Goal: Information Seeking & Learning: Find specific page/section

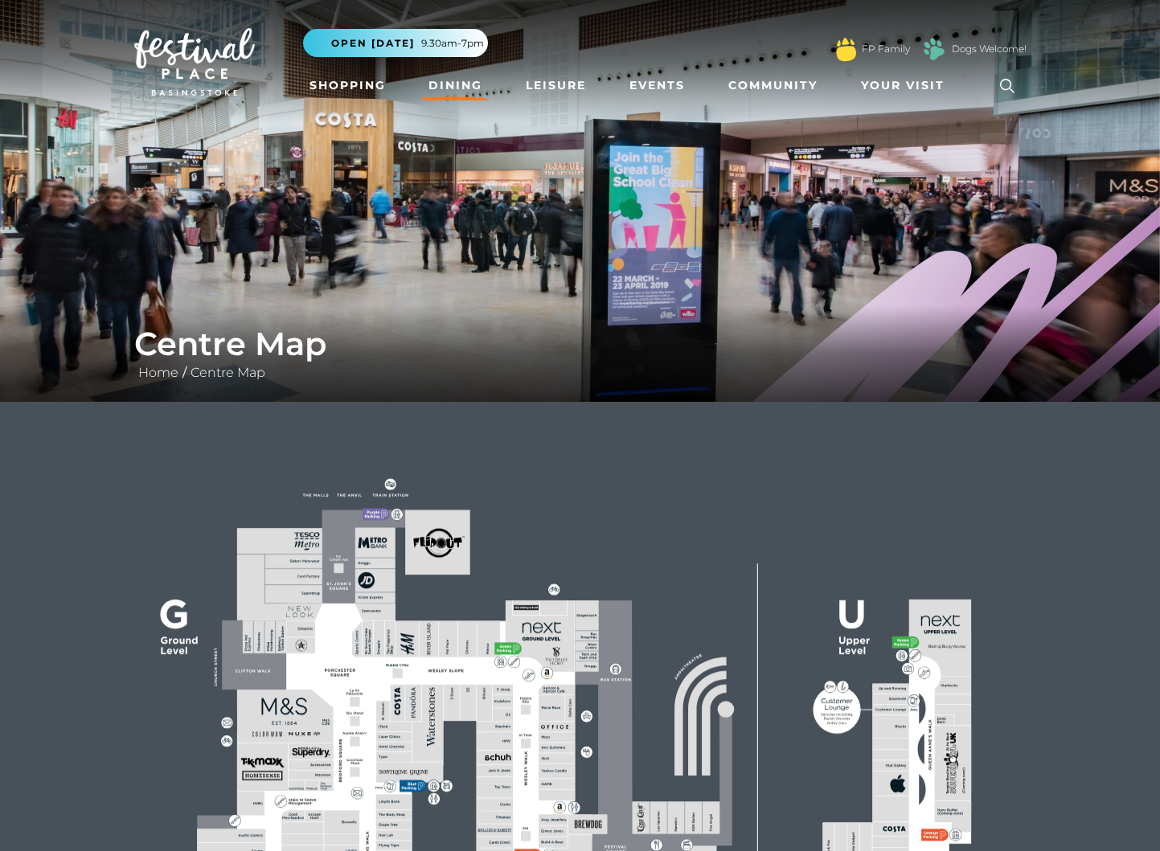
click at [454, 80] on link "Dining" at bounding box center [455, 86] width 67 height 30
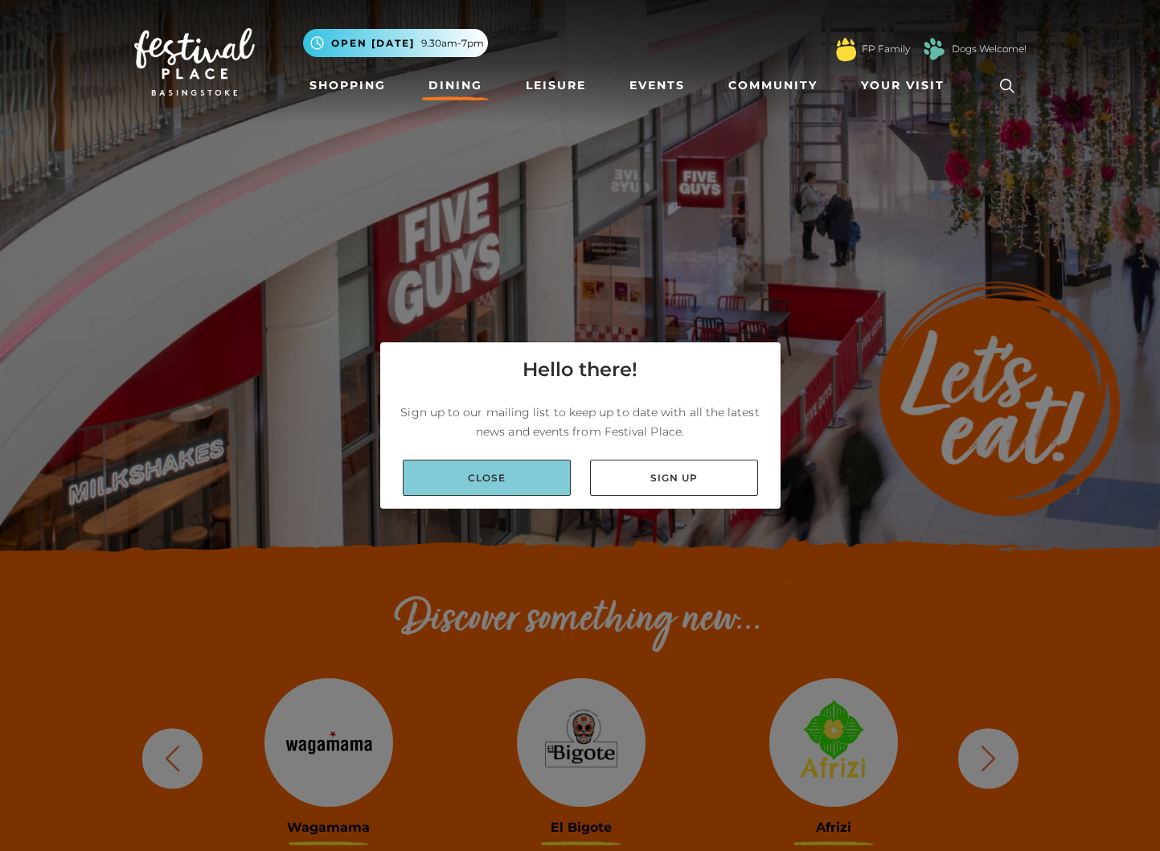
click at [476, 469] on link "Close" at bounding box center [487, 478] width 168 height 36
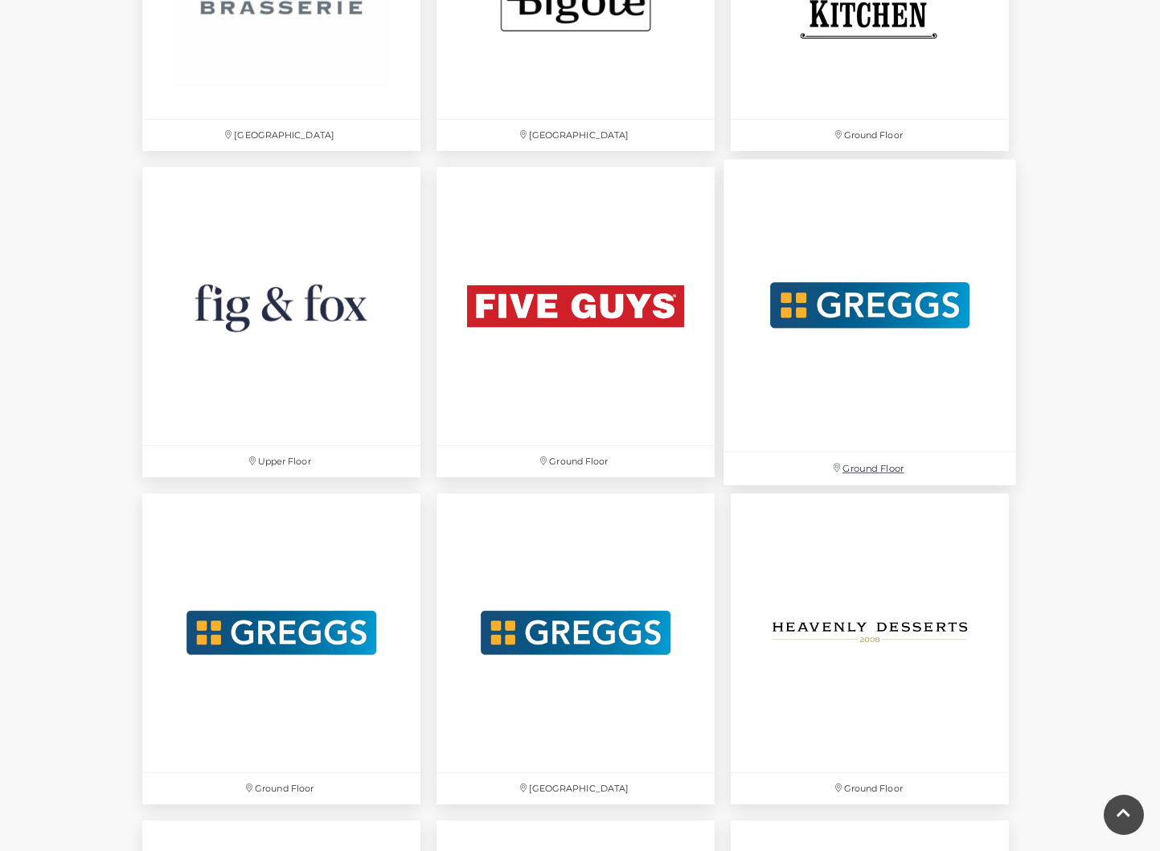
scroll to position [2946, 0]
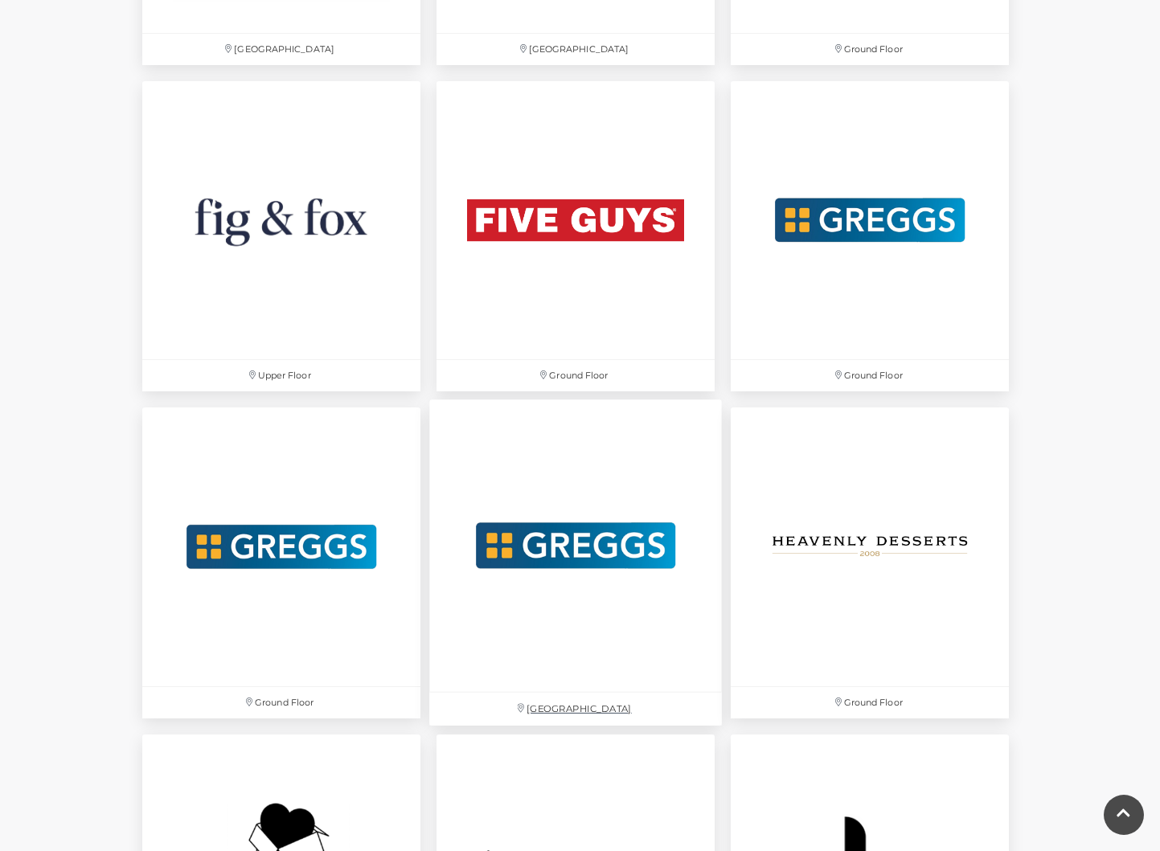
click at [585, 592] on img at bounding box center [575, 546] width 292 height 292
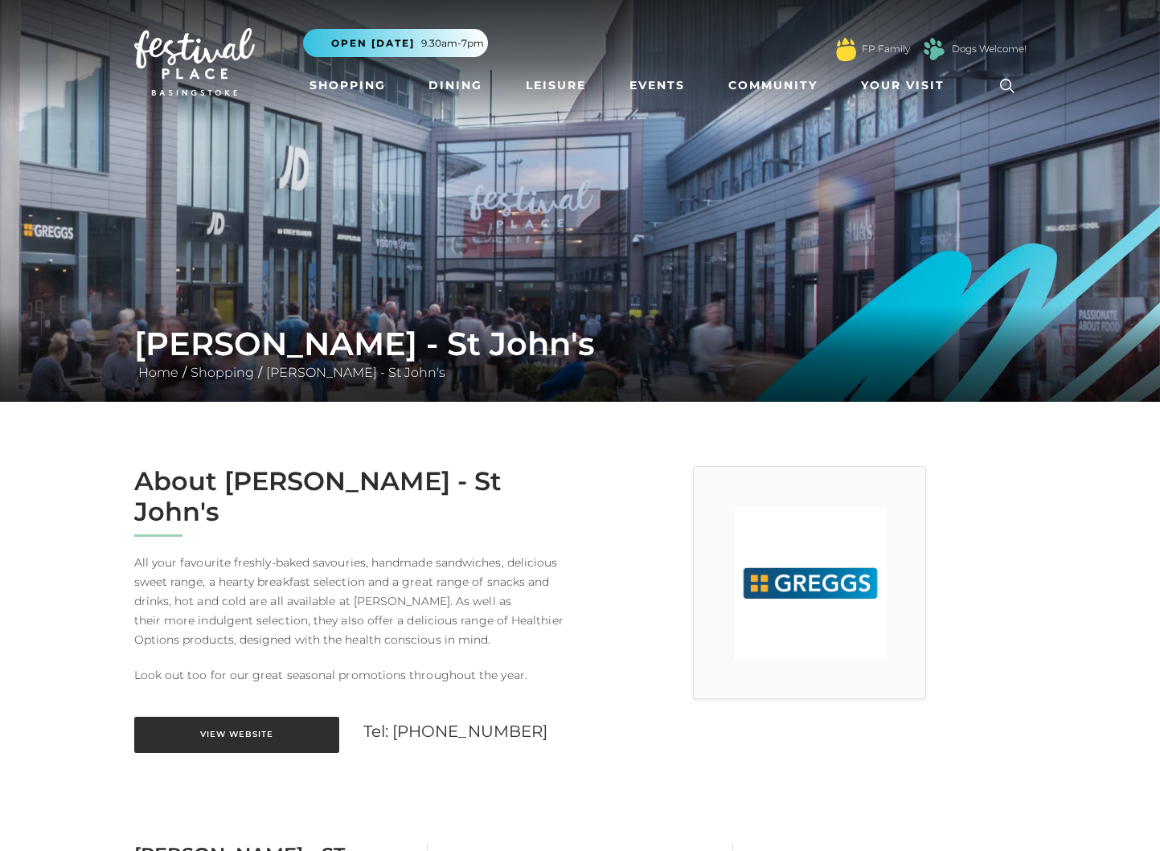
click at [227, 717] on link "View Website" at bounding box center [236, 735] width 205 height 36
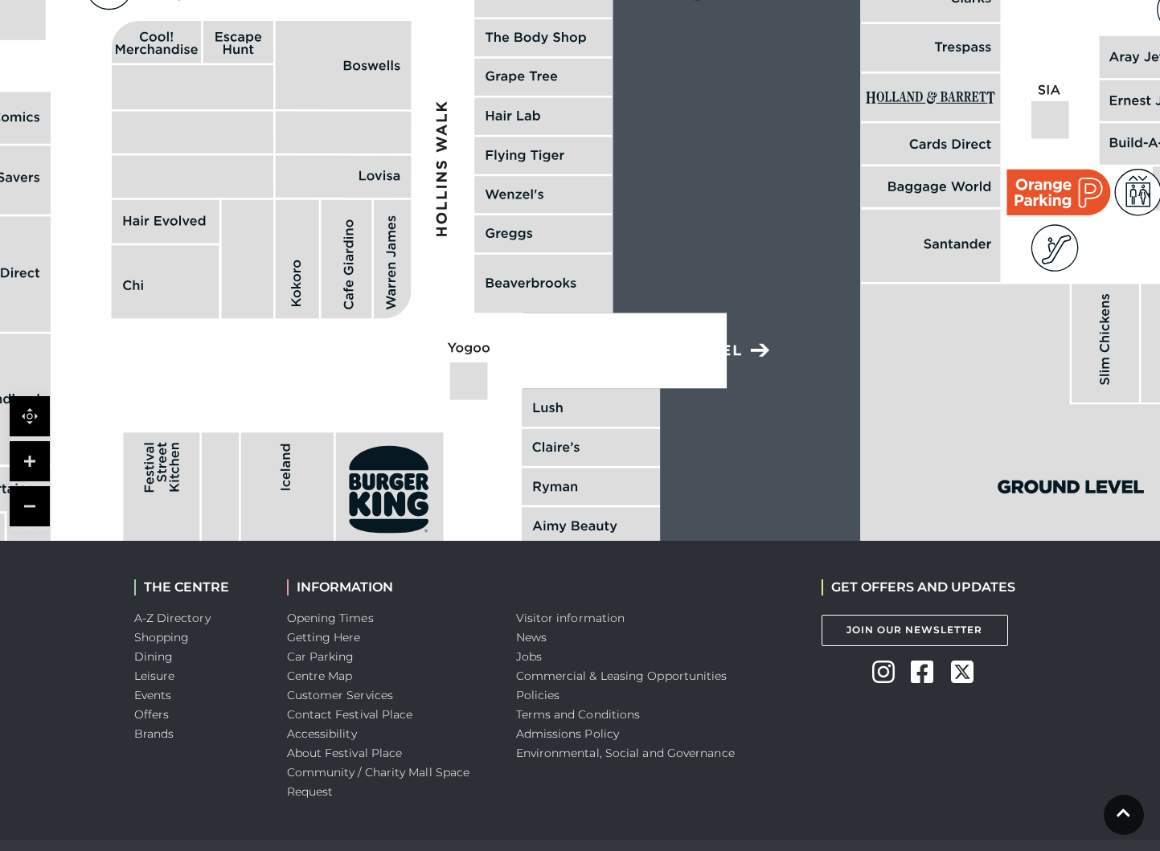
scroll to position [1143, 0]
